Goal: Entertainment & Leisure: Consume media (video, audio)

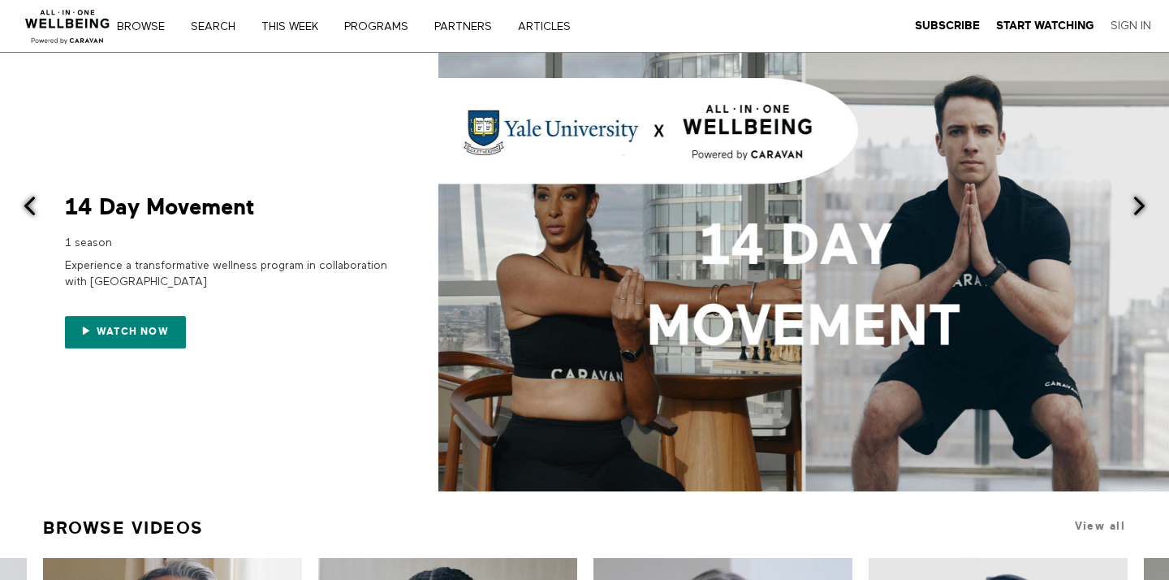
click at [1138, 24] on link "Sign In" at bounding box center [1130, 26] width 41 height 15
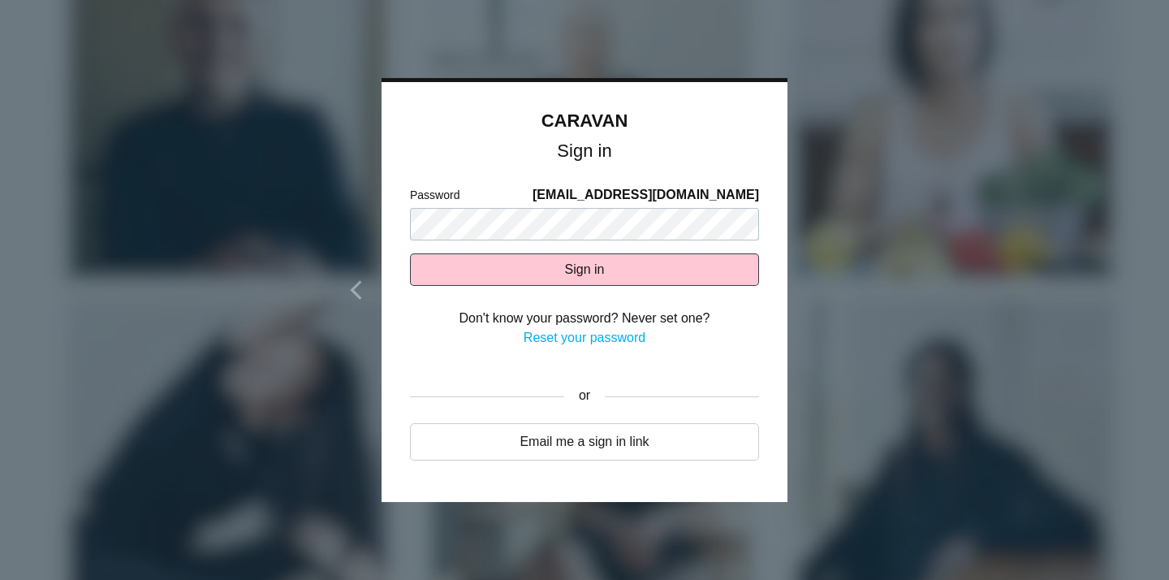
click at [584, 269] on button "Sign in" at bounding box center [584, 269] width 349 height 32
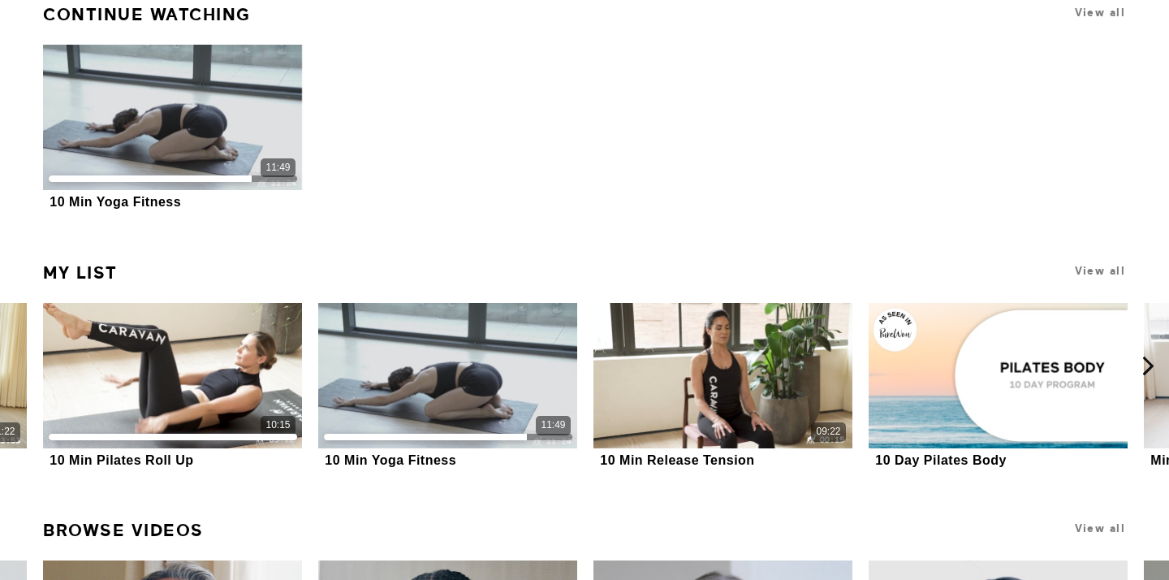
scroll to position [515, 0]
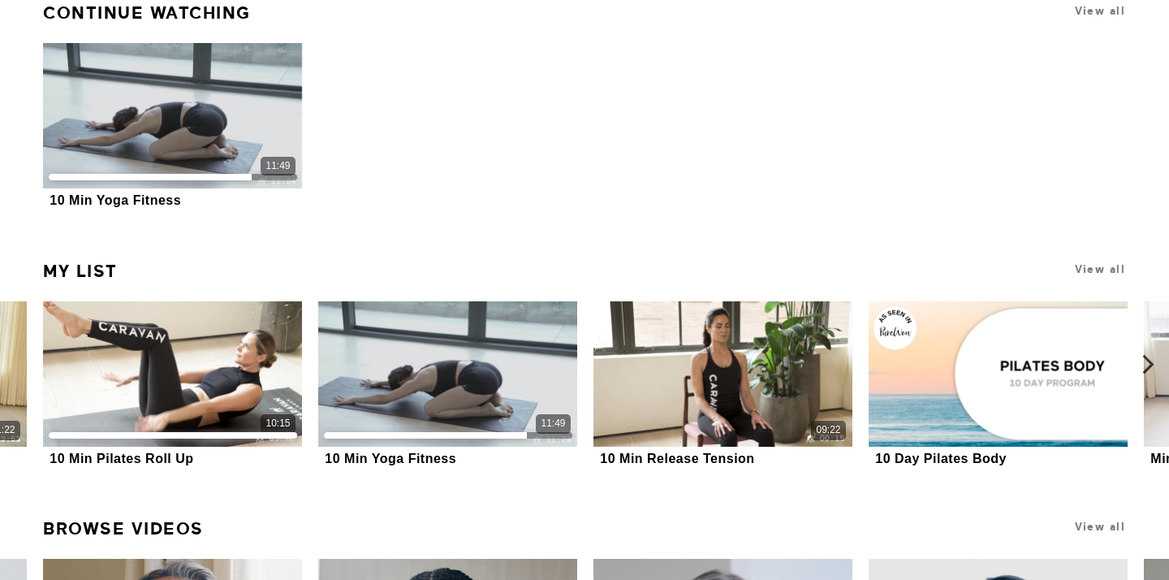
click at [1149, 363] on icon at bounding box center [1148, 364] width 20 height 20
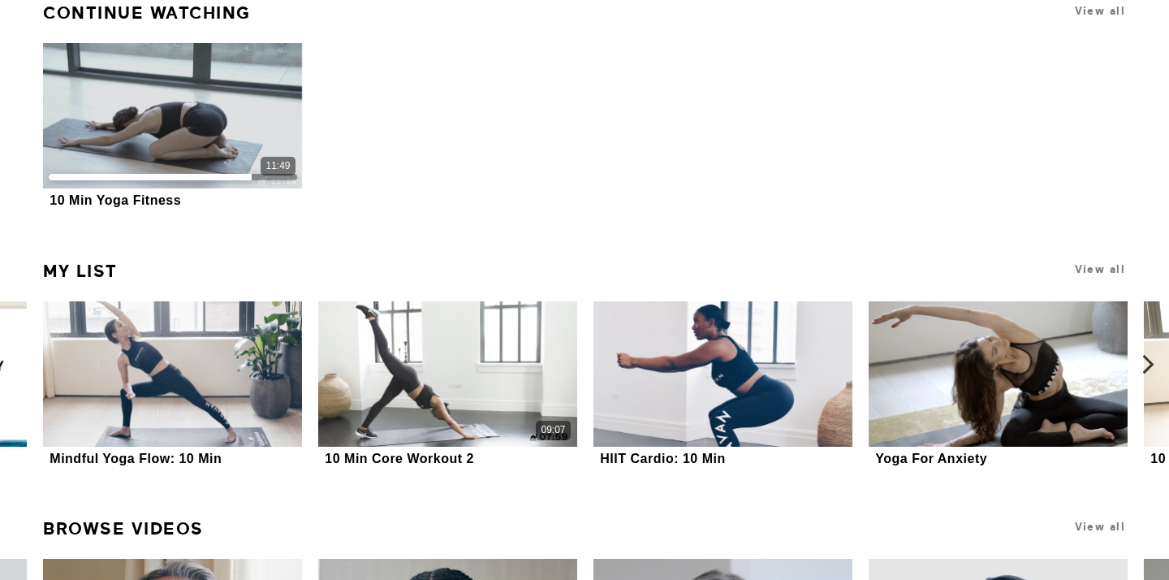
click at [1149, 363] on icon at bounding box center [1148, 364] width 20 height 20
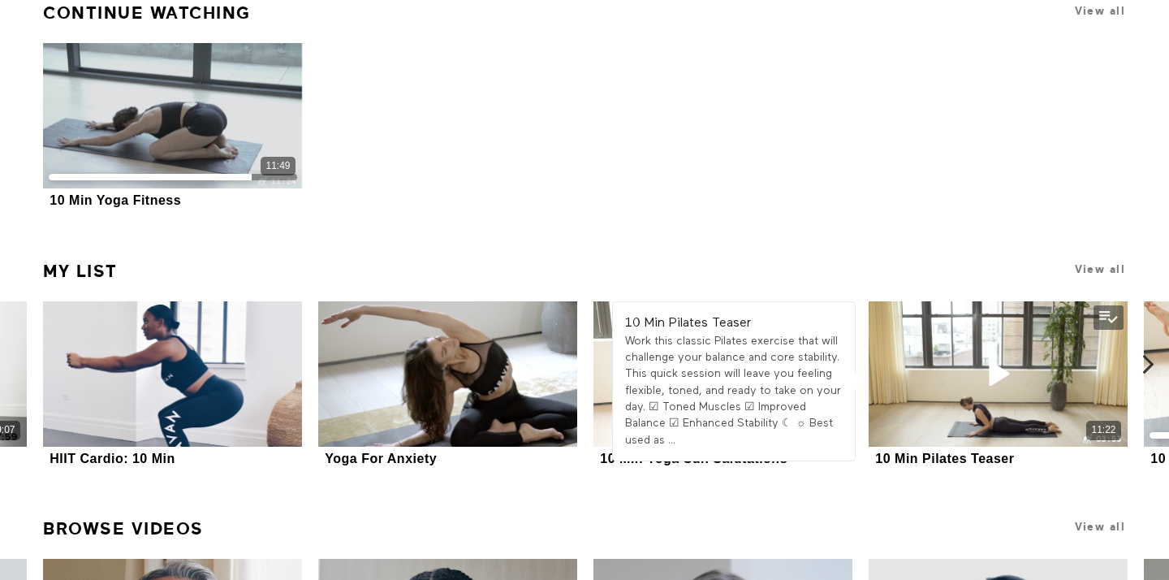
click at [692, 341] on div "Work this classic Pilates exercise that will challenge your balance and core st…" at bounding box center [734, 390] width 218 height 115
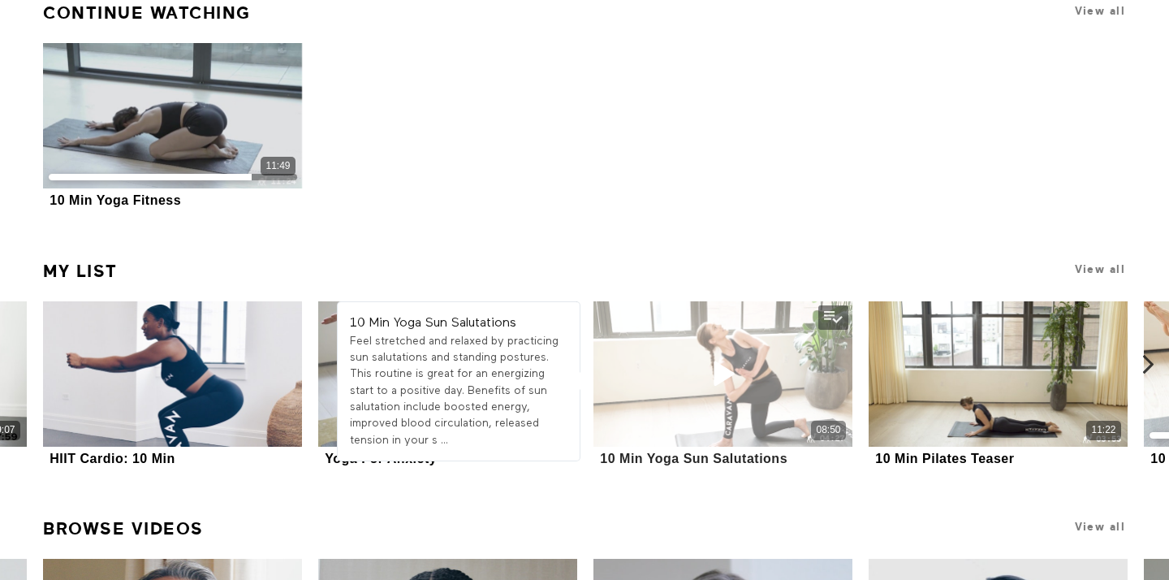
click at [601, 372] on div "08:50" at bounding box center [722, 373] width 259 height 145
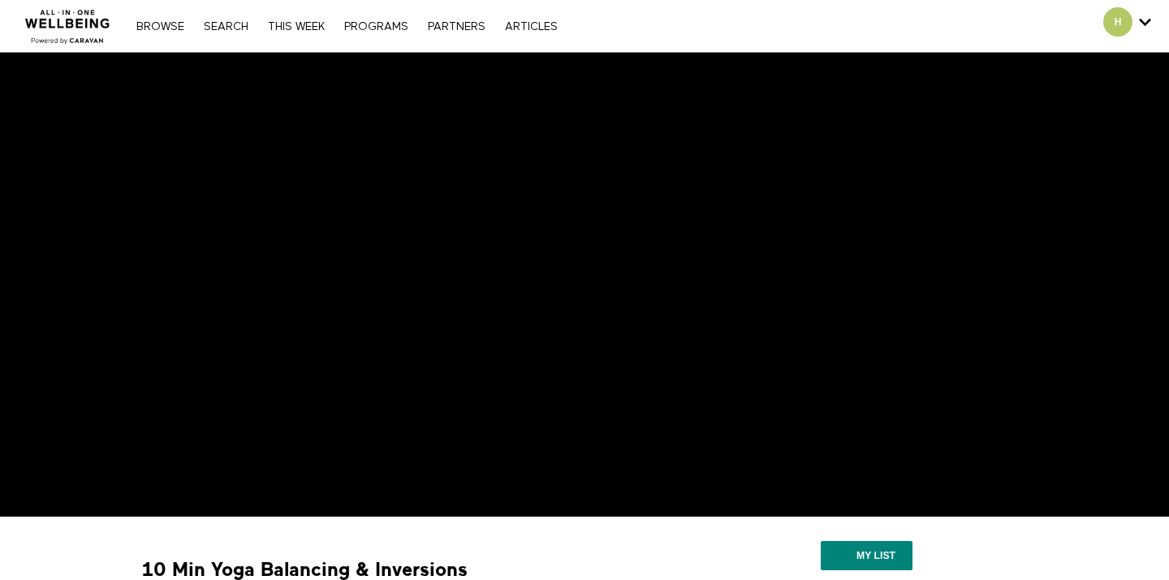
click at [93, 30] on img at bounding box center [68, 22] width 98 height 49
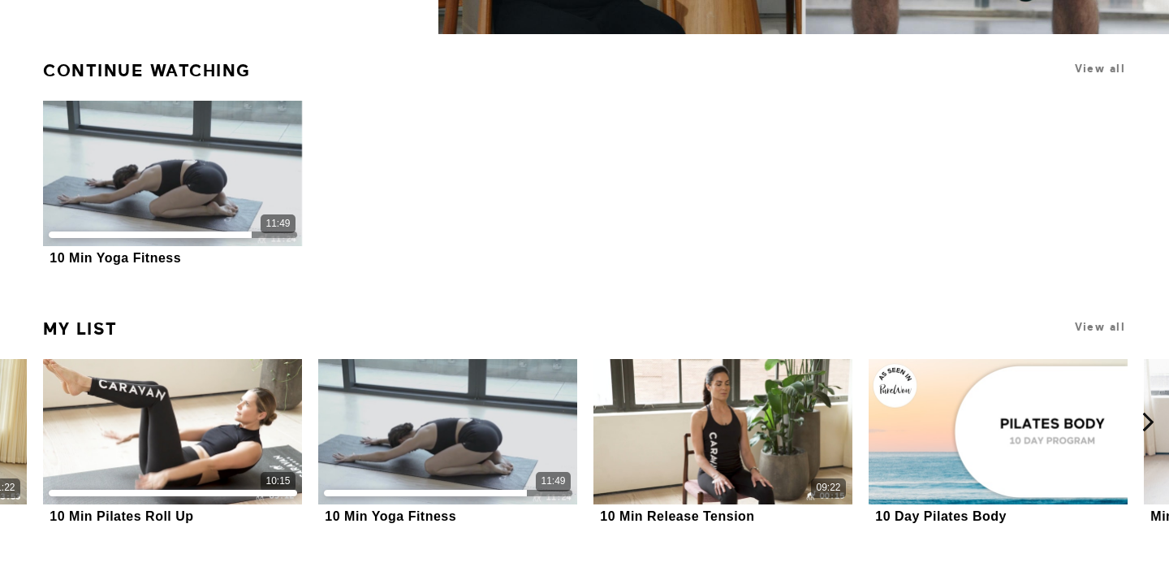
scroll to position [649, 0]
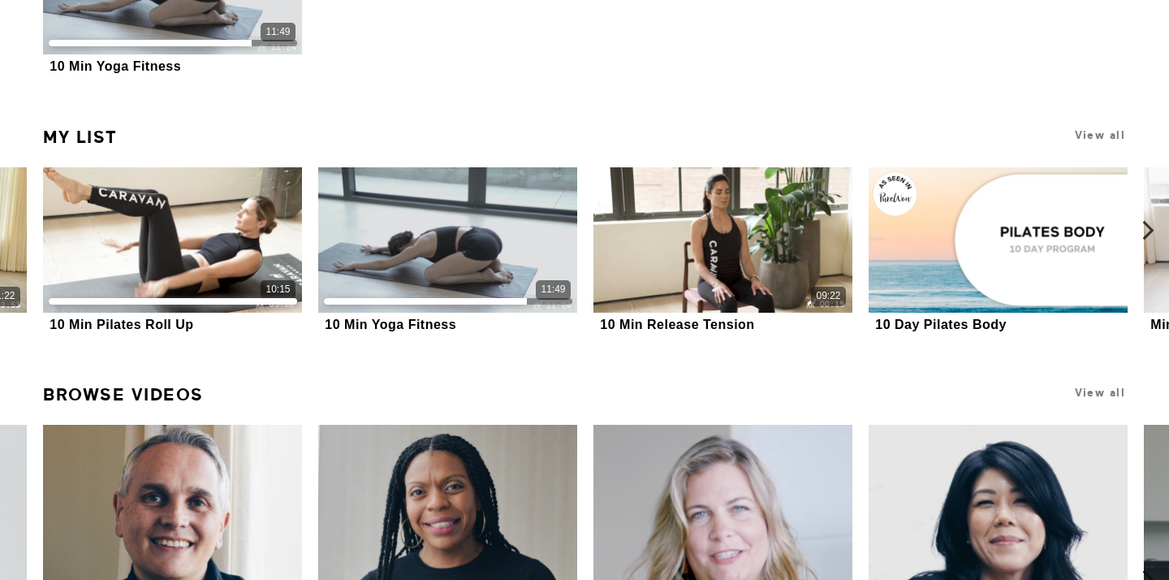
click at [1138, 237] on icon at bounding box center [1148, 230] width 20 height 20
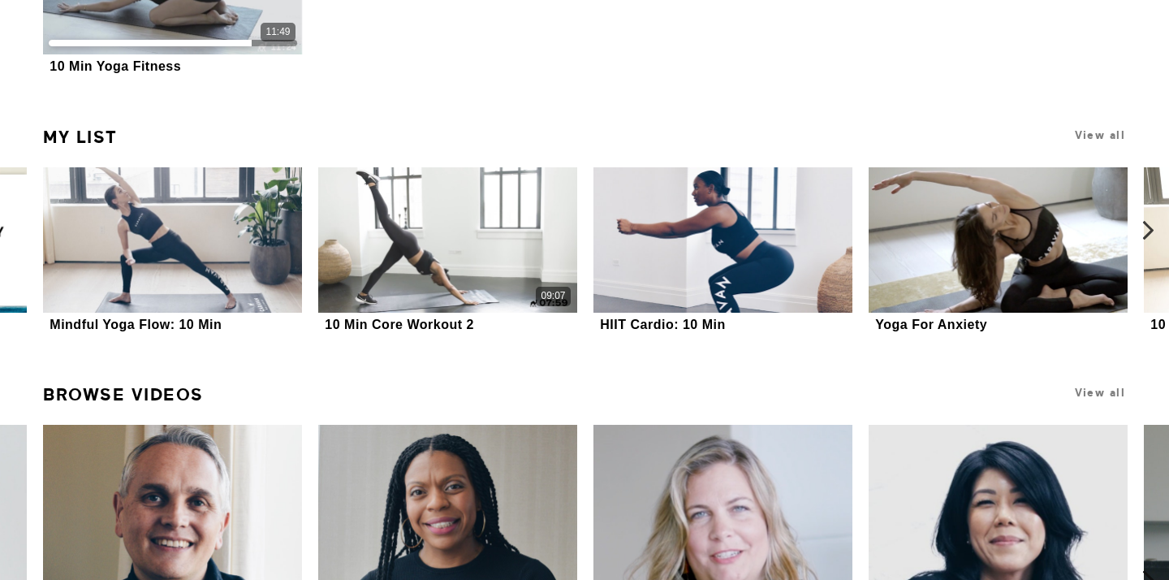
click at [1143, 231] on icon at bounding box center [1148, 230] width 20 height 20
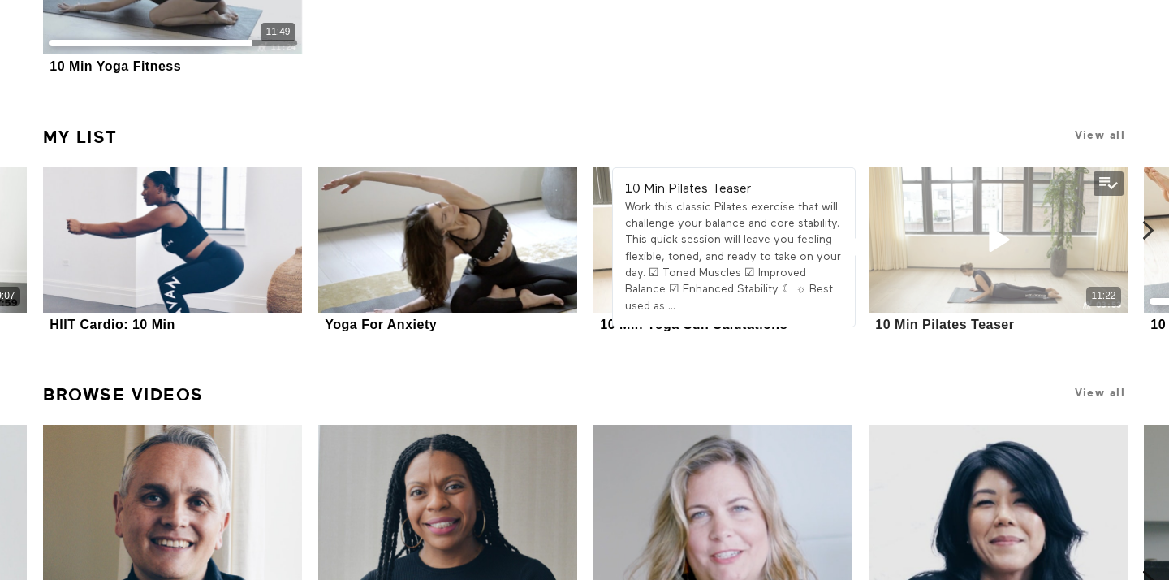
click at [1015, 248] on icon at bounding box center [998, 240] width 49 height 28
